Goal: Navigation & Orientation: Find specific page/section

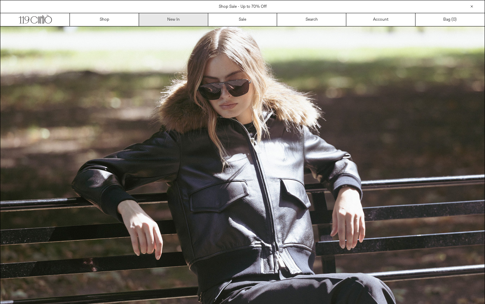
click at [158, 23] on link "New In" at bounding box center [173, 19] width 69 height 13
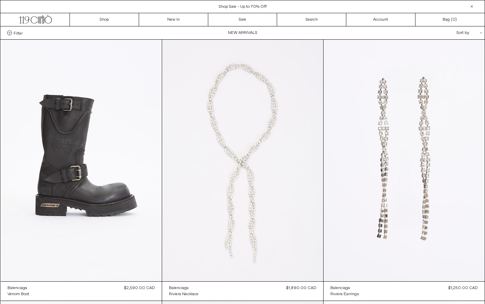
scroll to position [1, 0]
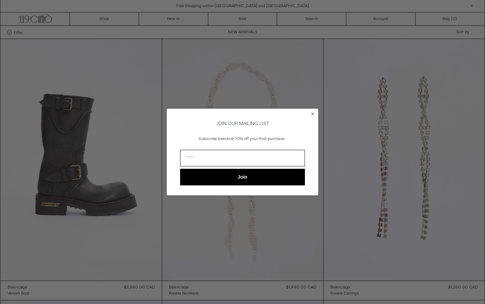
click at [313, 113] on icon "Close dialog" at bounding box center [312, 114] width 3 height 3
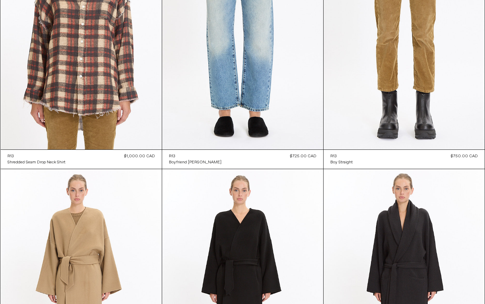
scroll to position [1703, 0]
